Goal: Information Seeking & Learning: Learn about a topic

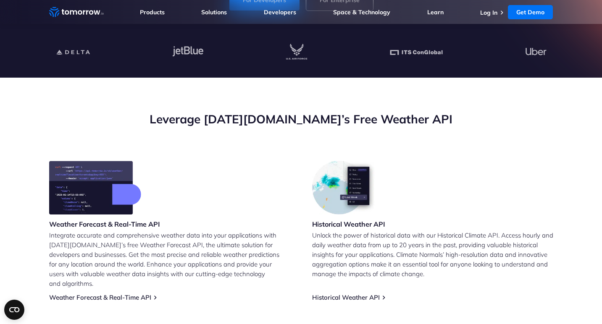
scroll to position [294, 0]
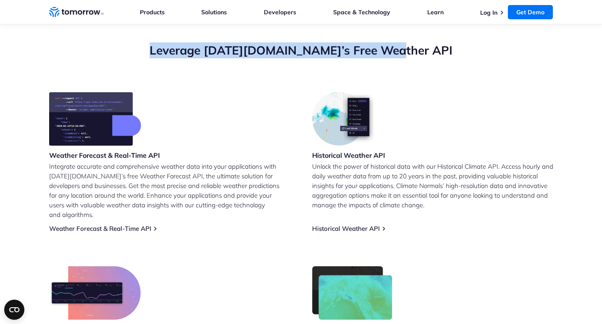
drag, startPoint x: 165, startPoint y: 51, endPoint x: 484, endPoint y: 55, distance: 319.8
click at [484, 55] on h2 "Leverage Tomorrow.io’s Free Weather API" at bounding box center [301, 50] width 504 height 16
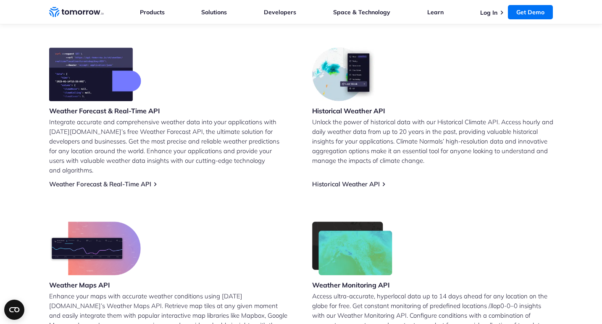
scroll to position [350, 0]
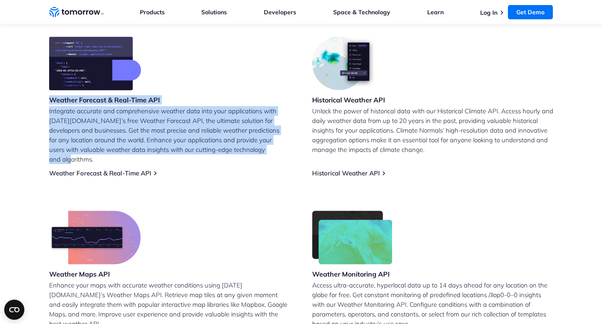
drag, startPoint x: 36, startPoint y: 100, endPoint x: 206, endPoint y: 166, distance: 182.8
click at [206, 166] on section "Leverage Tomorrow.io’s Free Weather API Weather Forecast & Real-Time API Integr…" at bounding box center [301, 164] width 602 height 422
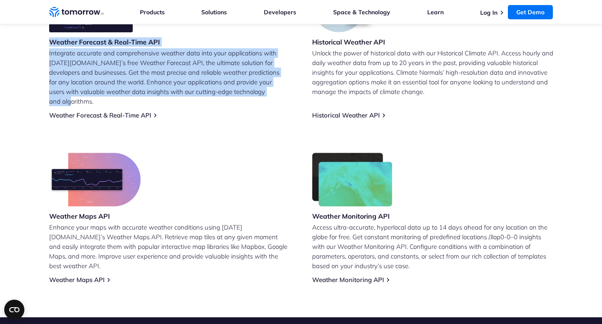
scroll to position [398, 0]
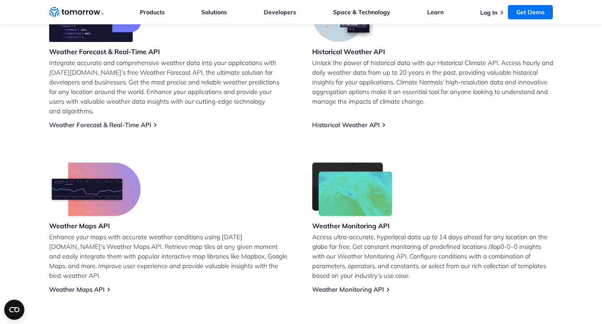
click at [201, 163] on div "Weather Maps API Enhance your maps with accurate weather conditions using Tomor…" at bounding box center [169, 228] width 241 height 131
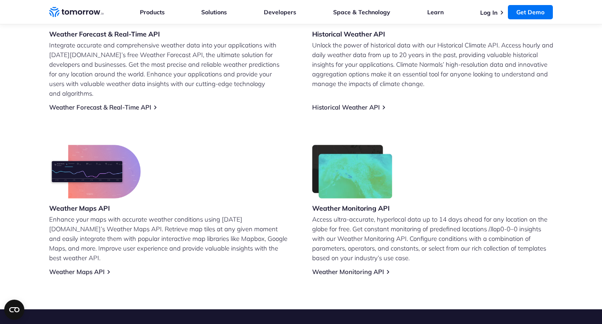
scroll to position [415, 0]
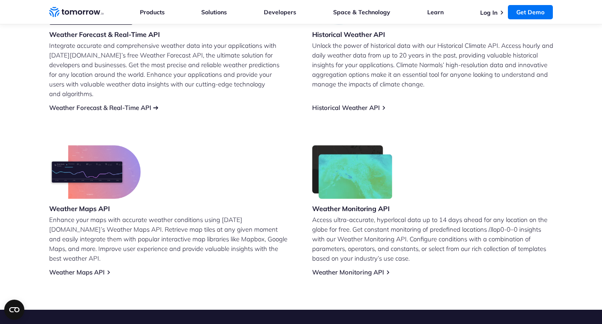
click at [126, 104] on link "Weather Forecast & Real-Time API" at bounding box center [100, 108] width 102 height 8
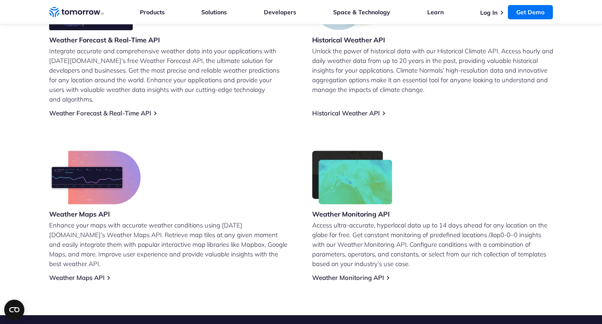
scroll to position [408, 0]
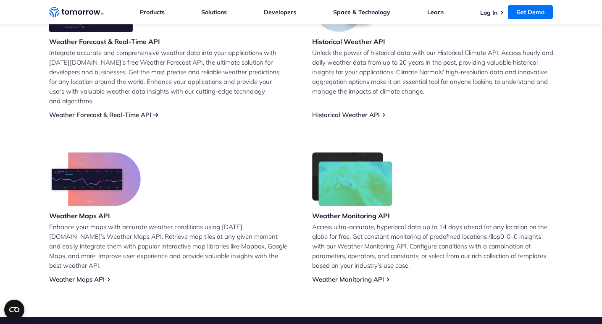
click at [124, 111] on link "Weather Forecast & Real-Time API" at bounding box center [100, 115] width 102 height 8
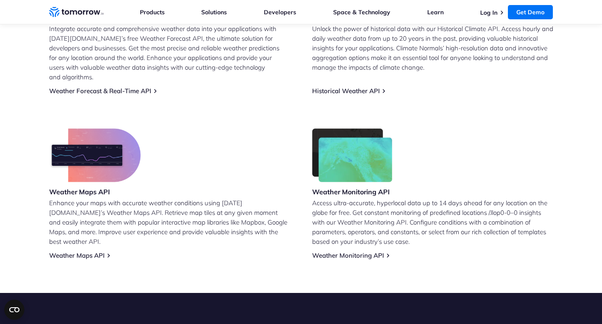
scroll to position [426, 0]
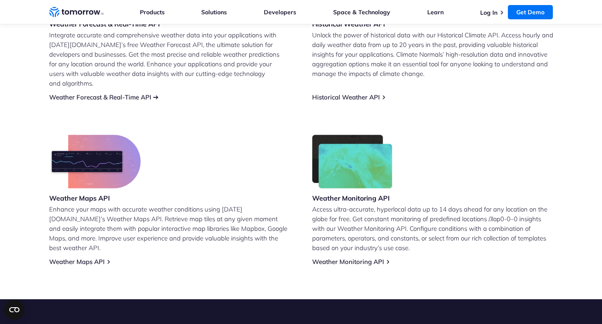
click at [150, 93] on link "Weather Forecast & Real-Time API" at bounding box center [100, 97] width 102 height 8
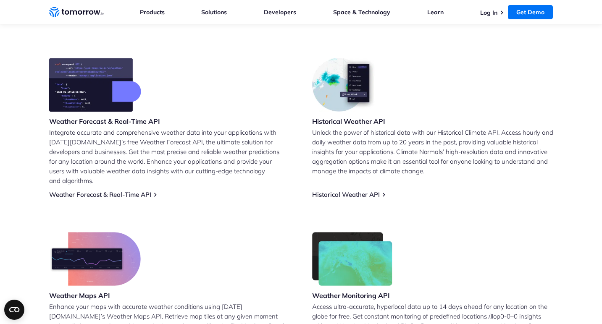
scroll to position [327, 0]
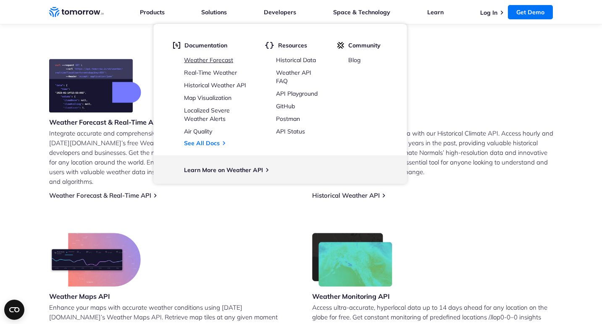
click at [217, 59] on link "Weather Forecast" at bounding box center [208, 60] width 49 height 8
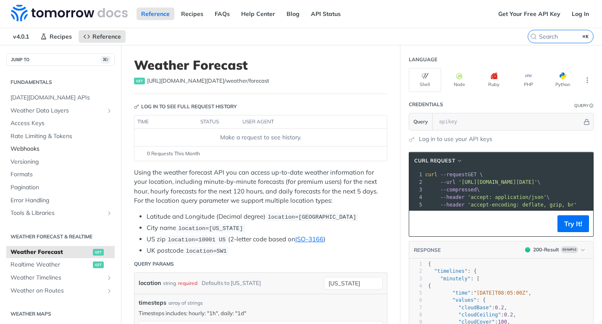
click at [24, 146] on span "Webhooks" at bounding box center [62, 149] width 102 height 8
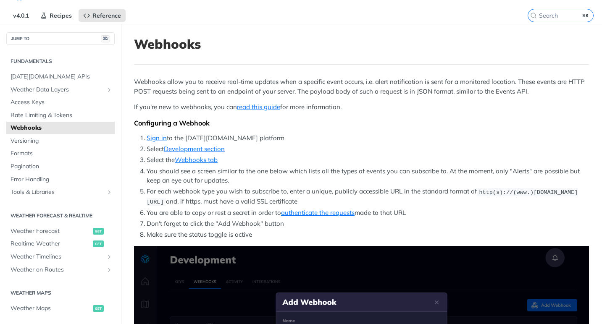
scroll to position [21, 0]
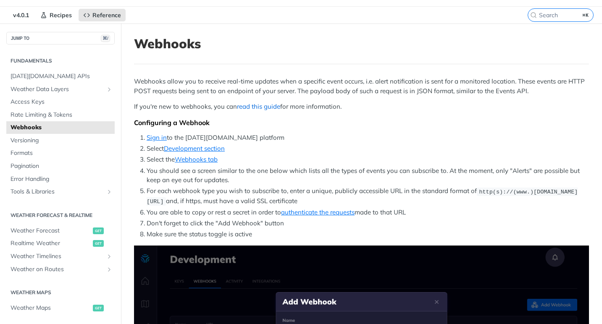
click at [269, 106] on link "read this guide" at bounding box center [258, 107] width 43 height 8
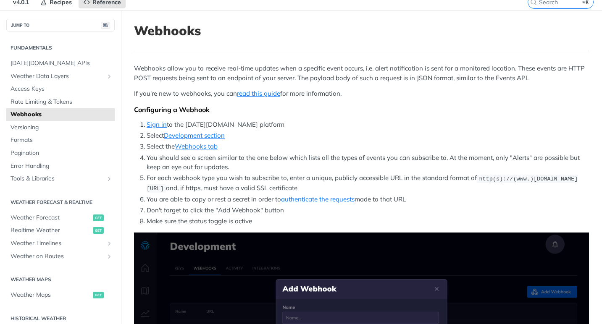
scroll to position [35, 0]
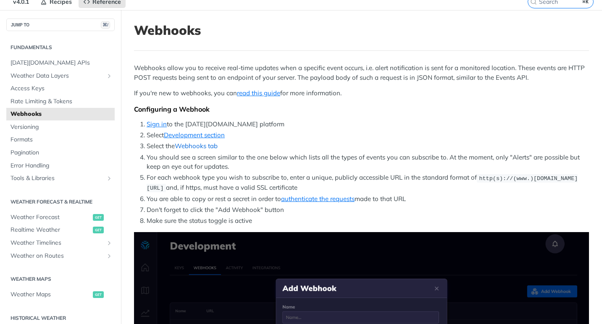
click at [197, 148] on link "Webhooks tab" at bounding box center [196, 146] width 43 height 8
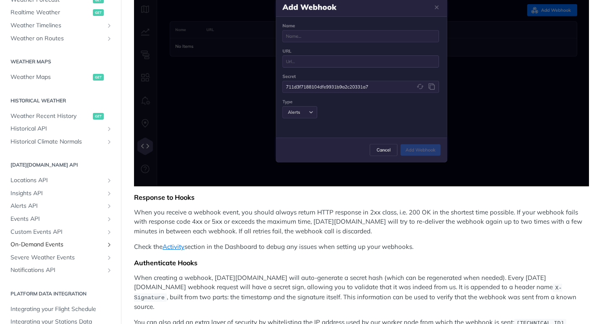
scroll to position [234, 0]
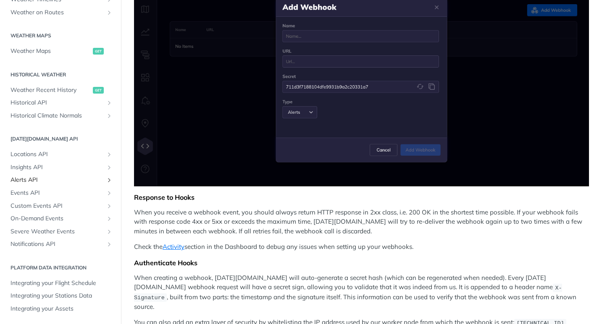
click at [36, 179] on span "Alerts API" at bounding box center [57, 180] width 93 height 8
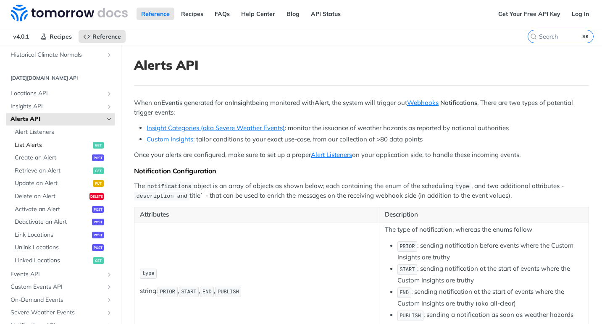
scroll to position [342, 0]
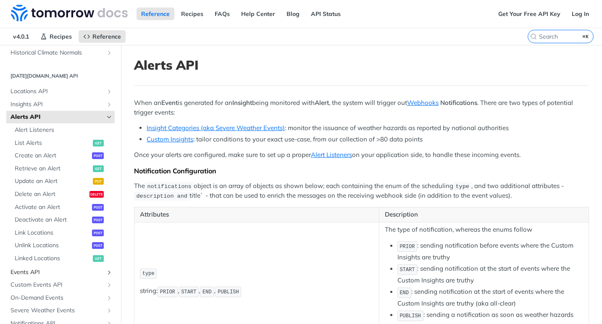
click at [47, 270] on span "Events API" at bounding box center [57, 272] width 93 height 8
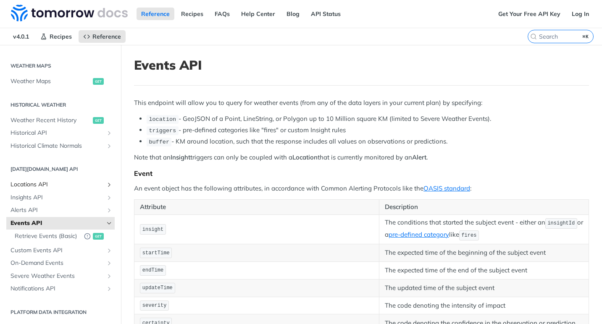
click at [55, 186] on span "Locations API" at bounding box center [57, 185] width 93 height 8
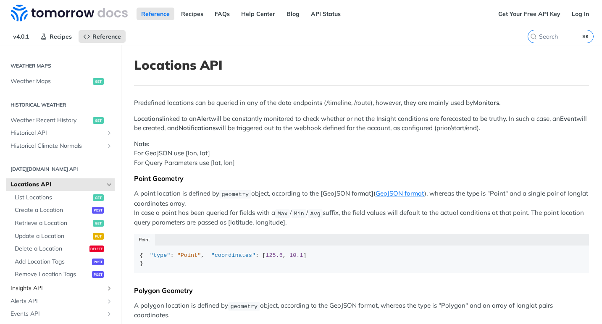
click at [46, 289] on span "Insights API" at bounding box center [57, 288] width 93 height 8
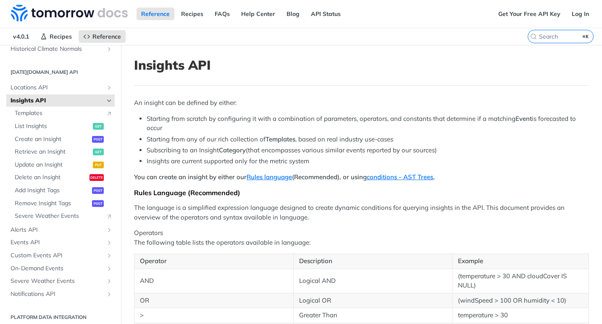
scroll to position [350, 0]
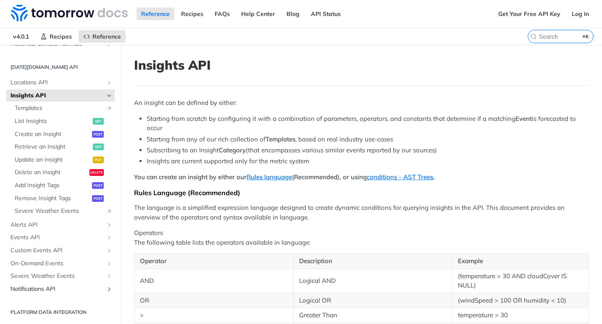
click at [47, 289] on span "Notifications API" at bounding box center [57, 289] width 93 height 8
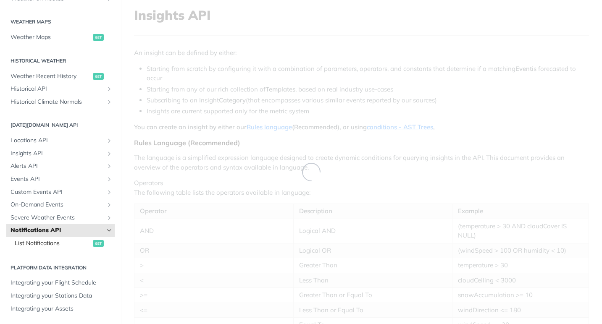
scroll to position [50, 0]
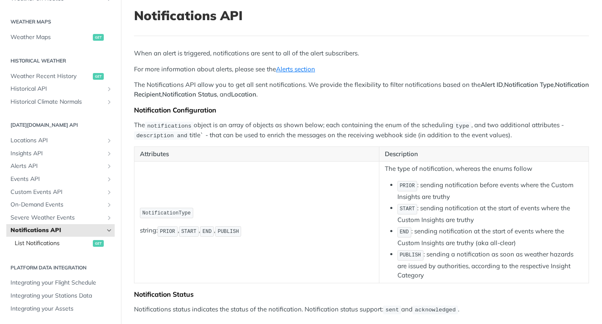
click at [37, 242] on span "List Notifications" at bounding box center [53, 243] width 76 height 8
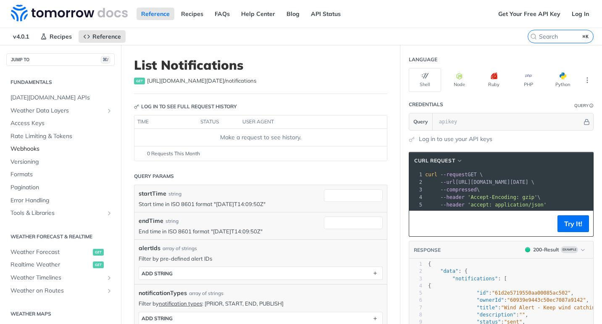
click at [24, 146] on span "Webhooks" at bounding box center [62, 149] width 102 height 8
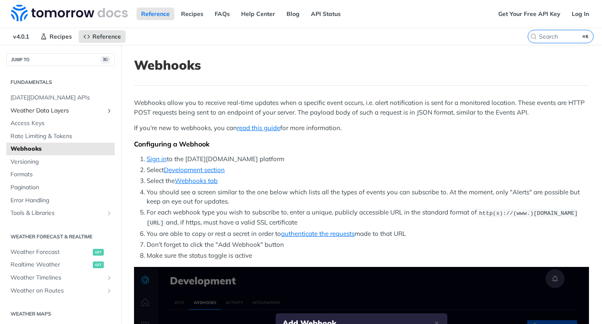
click at [72, 111] on span "Weather Data Layers" at bounding box center [57, 111] width 93 height 8
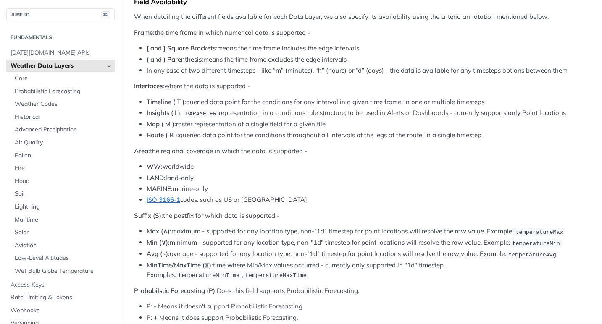
scroll to position [355, 0]
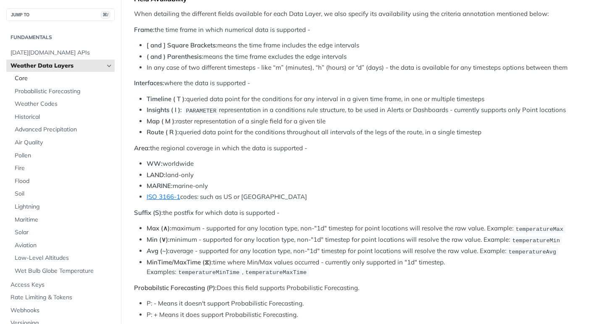
click at [21, 78] on span "Core" at bounding box center [64, 78] width 98 height 8
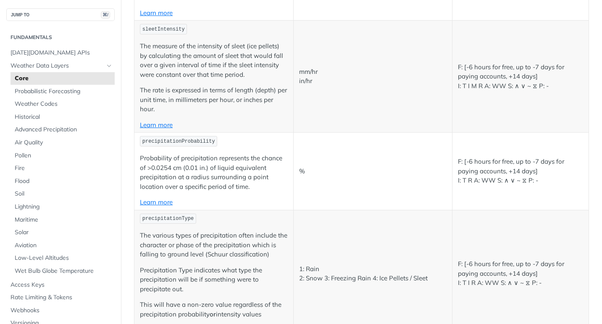
scroll to position [1198, 0]
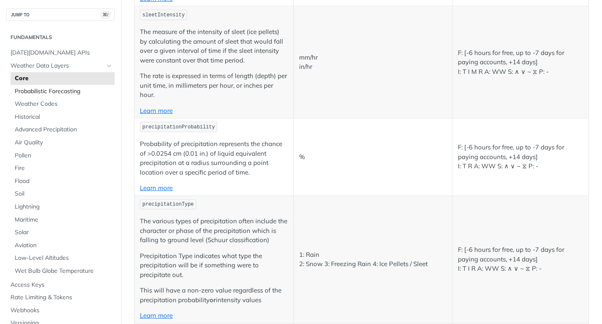
click at [63, 92] on span "Probabilistic Forecasting" at bounding box center [64, 91] width 98 height 8
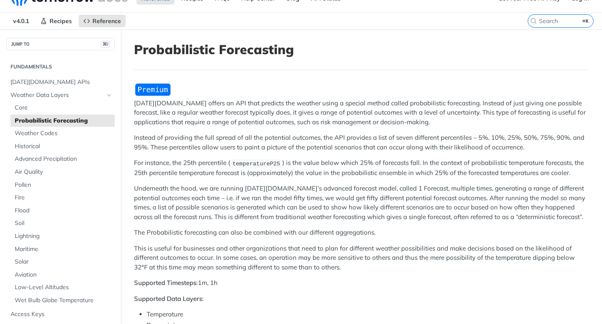
scroll to position [16, 0]
click at [31, 168] on span "Air Quality" at bounding box center [64, 172] width 98 height 8
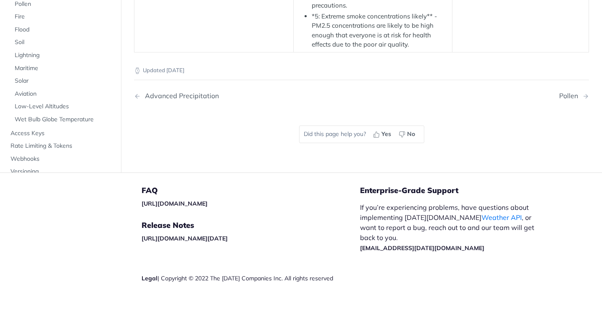
scroll to position [1337, 0]
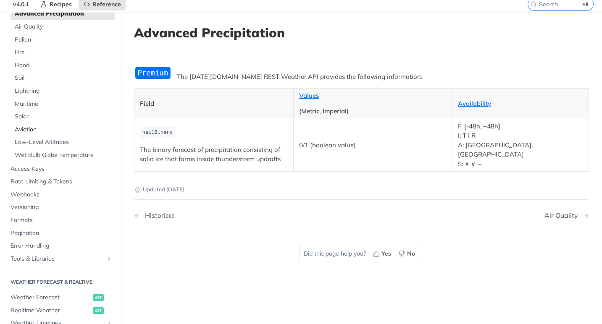
scroll to position [140, 0]
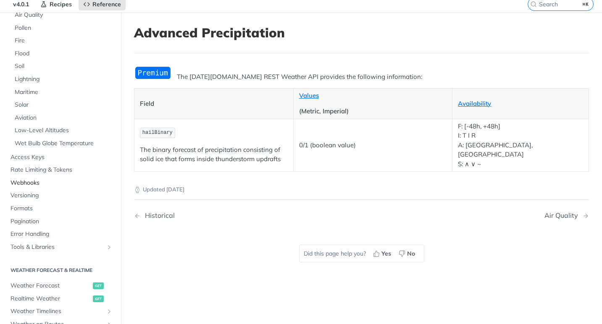
click at [38, 182] on span "Webhooks" at bounding box center [62, 183] width 102 height 8
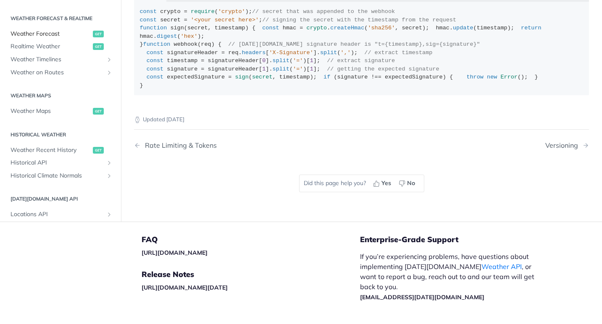
scroll to position [75, 0]
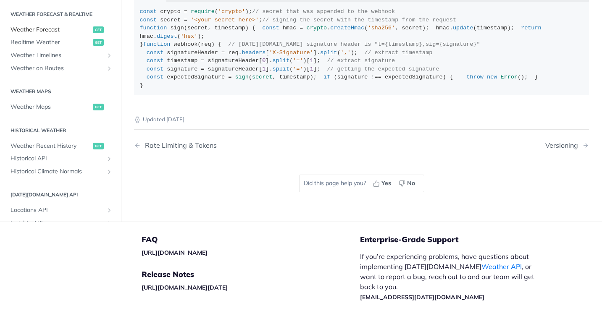
click at [56, 34] on span "Weather Forecast" at bounding box center [51, 30] width 80 height 8
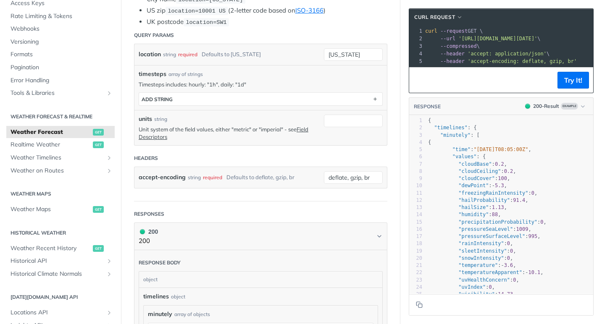
scroll to position [235, 0]
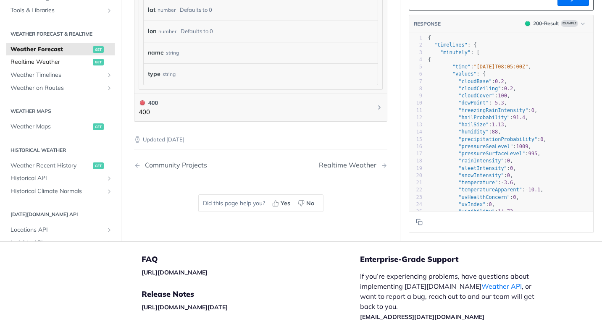
click at [34, 61] on span "Realtime Weather" at bounding box center [51, 62] width 80 height 8
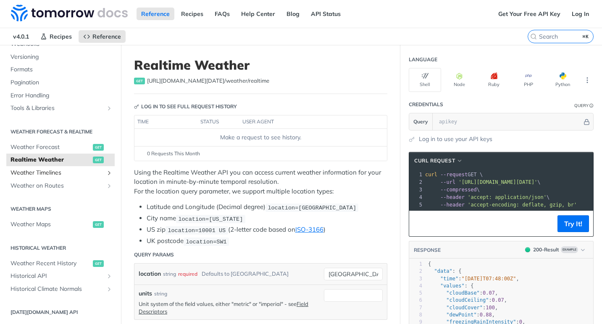
scroll to position [108, 0]
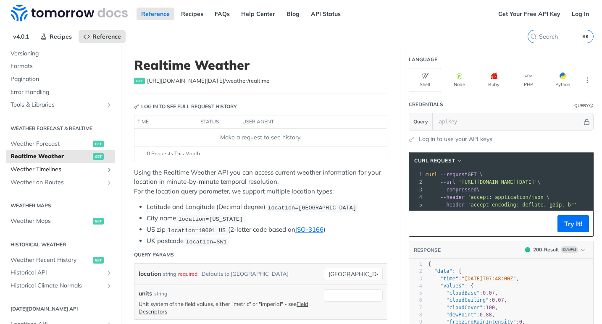
click at [67, 174] on link "Weather Timelines" at bounding box center [60, 169] width 108 height 13
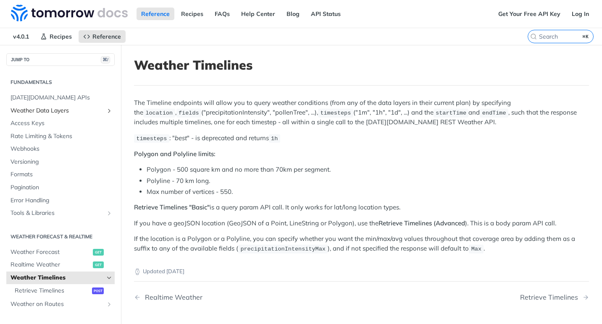
click at [47, 105] on link "Weather Data Layers" at bounding box center [60, 111] width 108 height 13
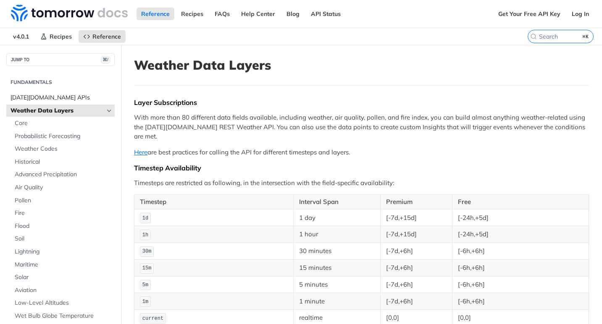
click at [47, 101] on span "[DATE][DOMAIN_NAME] APIs" at bounding box center [62, 98] width 102 height 8
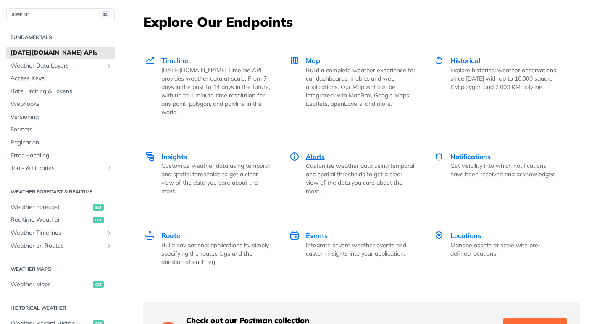
scroll to position [1121, 0]
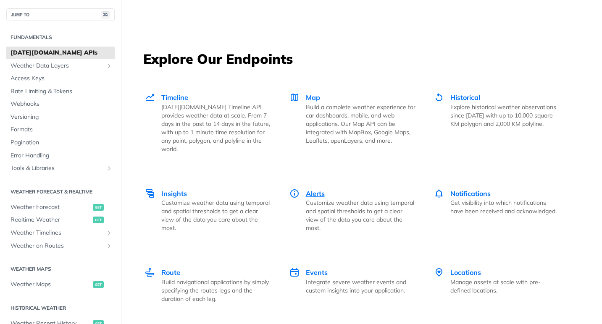
click at [316, 189] on span "Alerts" at bounding box center [315, 193] width 19 height 8
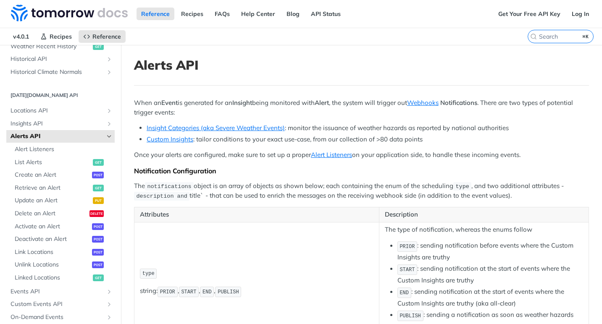
scroll to position [324, 0]
click at [256, 130] on link "Insight Categories (aka Severe Weather Events)" at bounding box center [216, 128] width 138 height 8
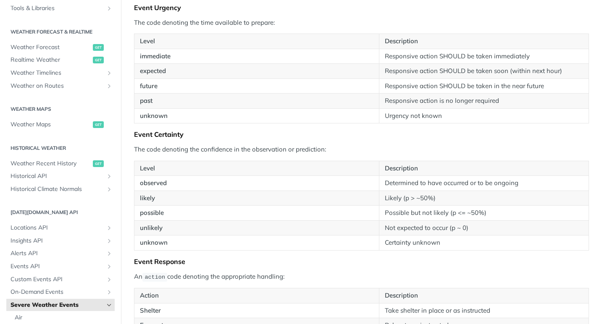
scroll to position [1249, 0]
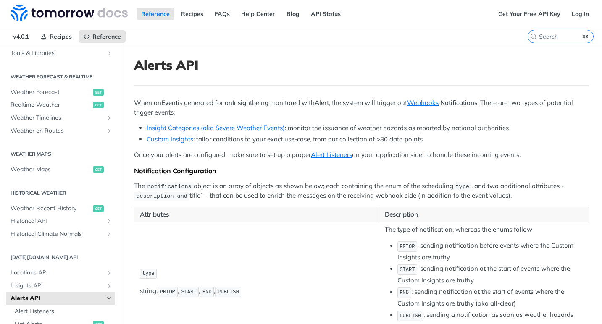
click at [184, 137] on link "Custom Insights" at bounding box center [170, 139] width 47 height 8
